Goal: Task Accomplishment & Management: Manage account settings

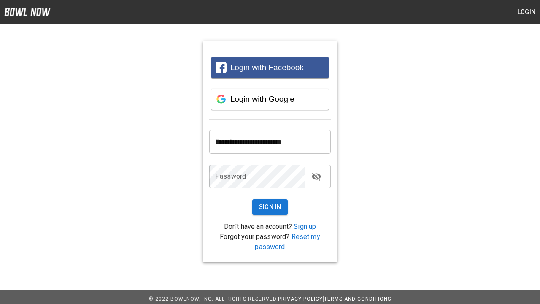
type input "**********"
click at [270, 207] on button "Sign In" at bounding box center [270, 207] width 36 height 16
